Goal: Navigation & Orientation: Find specific page/section

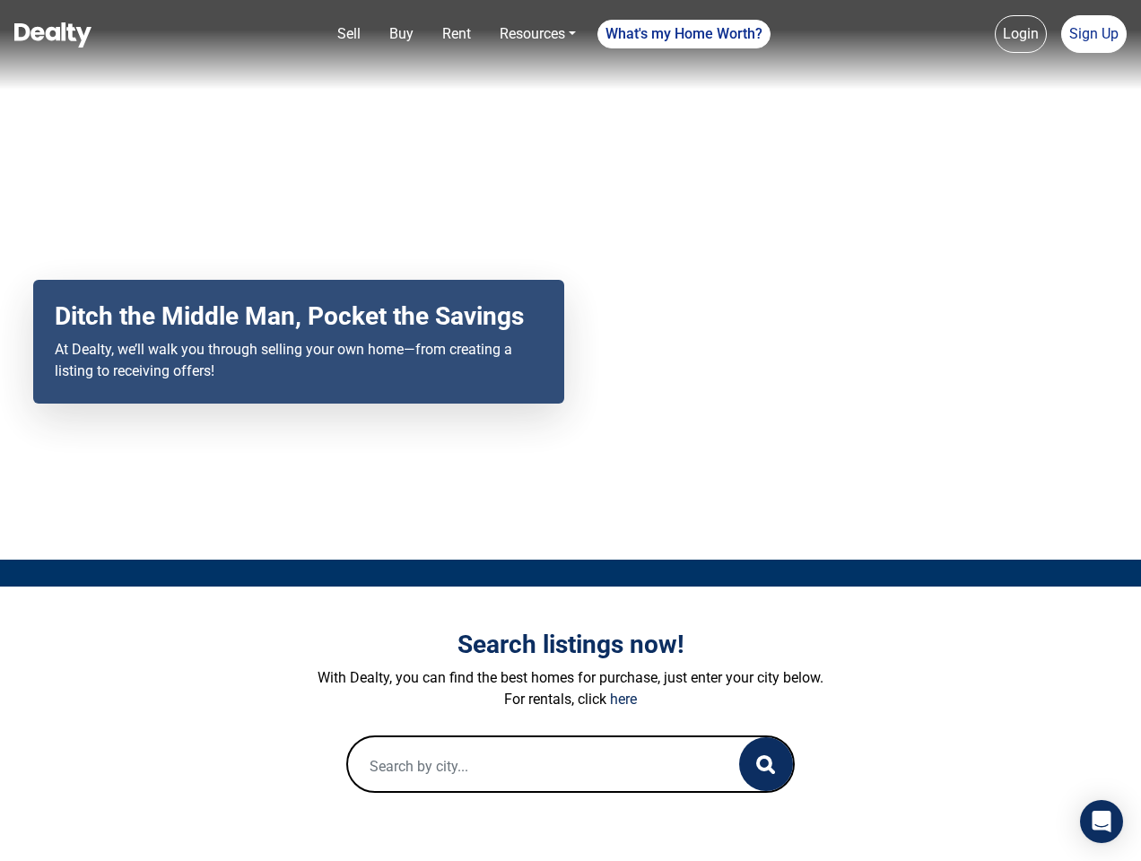
click at [571, 431] on div "Your browser does not support the video tag. Ditch the Middle Man, Pocket the S…" at bounding box center [570, 280] width 1141 height 560
click at [349, 34] on link "Sell" at bounding box center [349, 34] width 38 height 36
click at [401, 34] on nav "Sell Buy Rent Resources Loan Calculator Loan Options Find an agent What's my Ho…" at bounding box center [570, 45] width 1141 height 90
click at [457, 34] on link "Rent" at bounding box center [456, 34] width 43 height 36
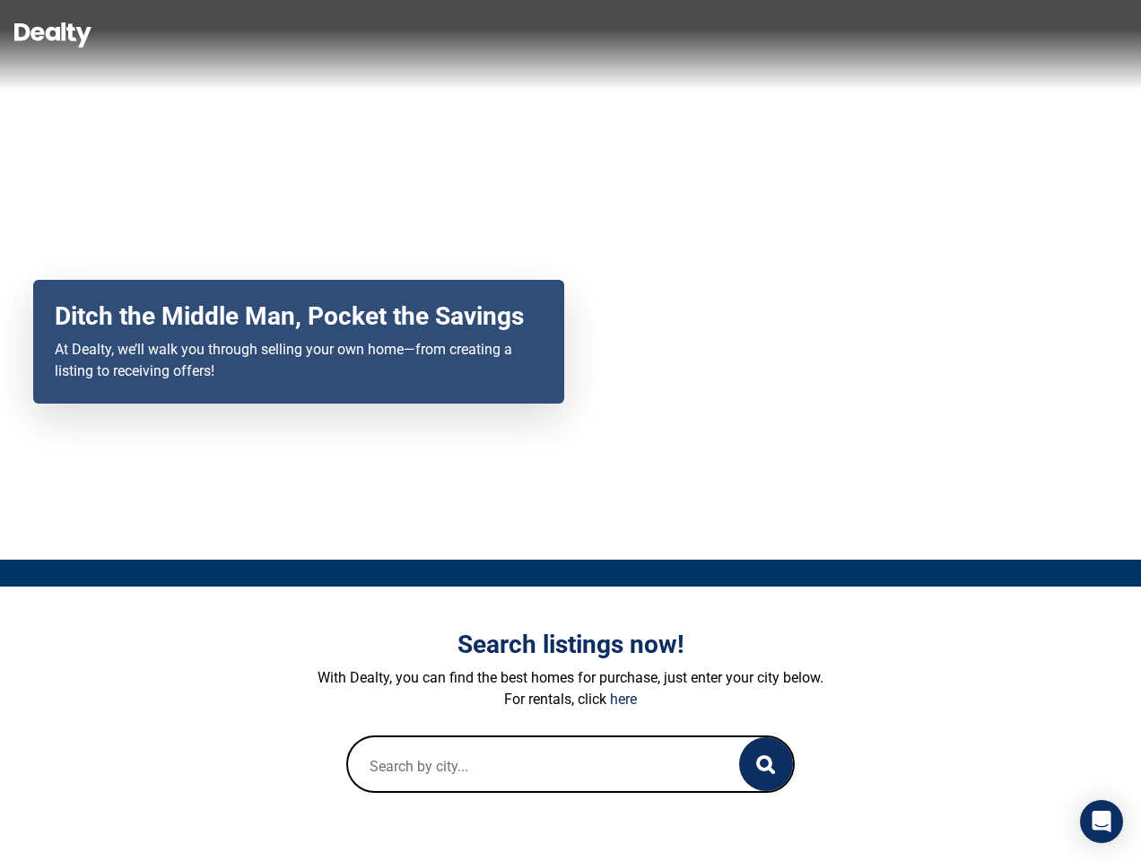
click at [538, 34] on link "Resources" at bounding box center [538, 34] width 91 height 36
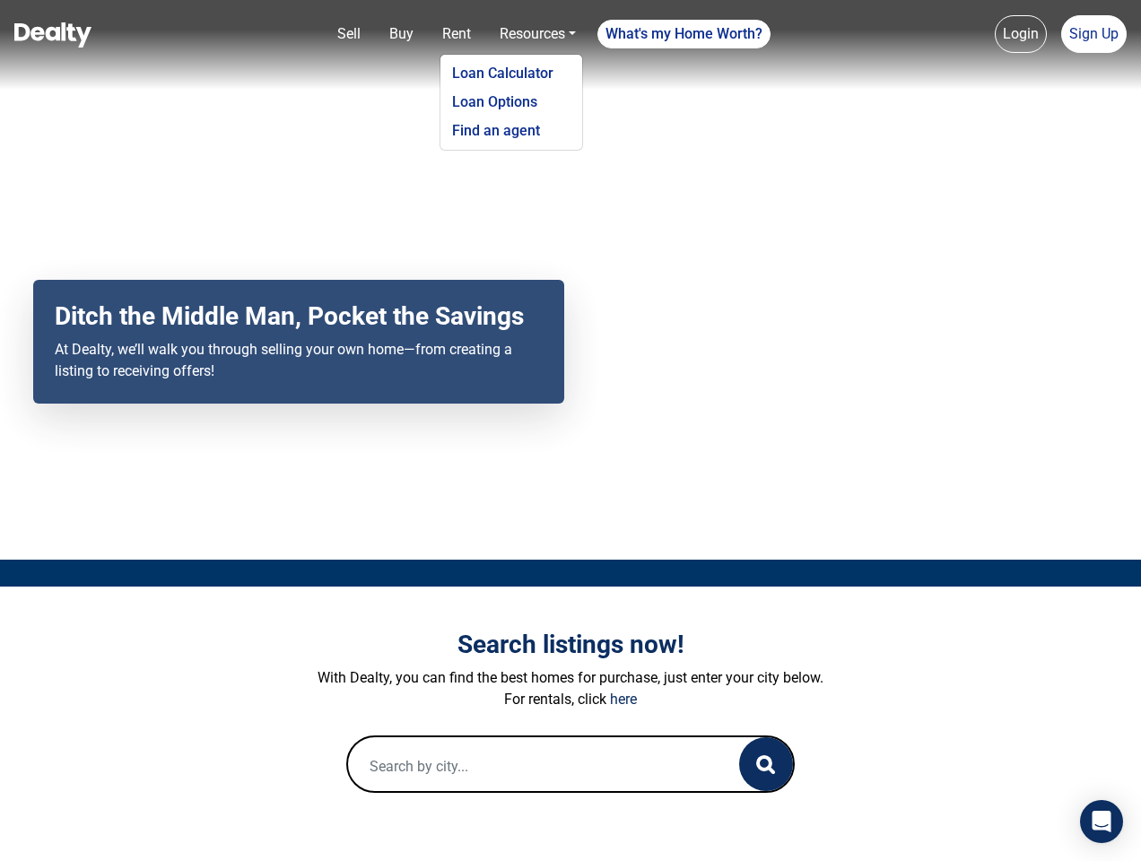
click at [685, 34] on link "What's my Home Worth?" at bounding box center [684, 34] width 173 height 29
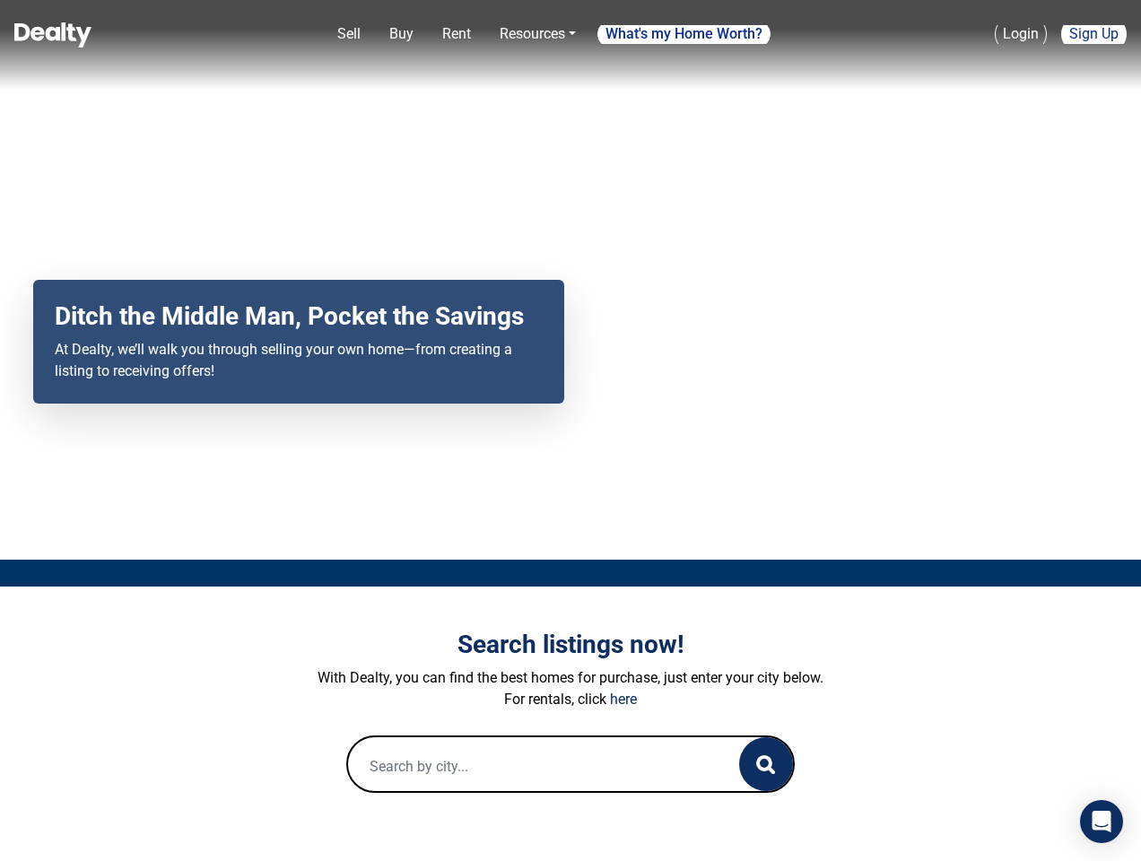
click at [1021, 34] on link "Login" at bounding box center [1021, 34] width 52 height 38
click at [1094, 34] on link "Sign Up" at bounding box center [1095, 34] width 66 height 38
click at [766, 765] on icon "button" at bounding box center [765, 765] width 19 height 19
click at [1102, 822] on icon "Open Intercom Messenger" at bounding box center [1102, 822] width 19 height 22
